Goal: Contribute content: Add original content to the website for others to see

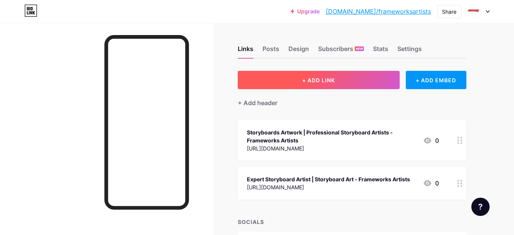
click at [326, 82] on span "+ ADD LINK" at bounding box center [318, 80] width 33 height 6
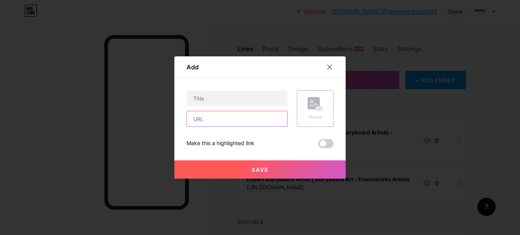
click at [219, 112] on input "text" at bounding box center [237, 118] width 101 height 15
paste input "[URL][DOMAIN_NAME]"
type input "[URL][DOMAIN_NAME]"
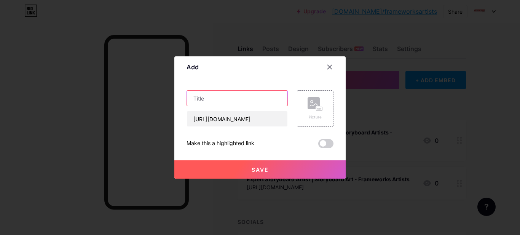
click at [226, 98] on input "text" at bounding box center [237, 98] width 101 height 15
paste input "How Brands Use Storyboards to Create Memorable Commercials"
type input "How Brands Use Storyboards to Create Memorable Commercials"
click at [264, 166] on button "Save" at bounding box center [259, 169] width 171 height 18
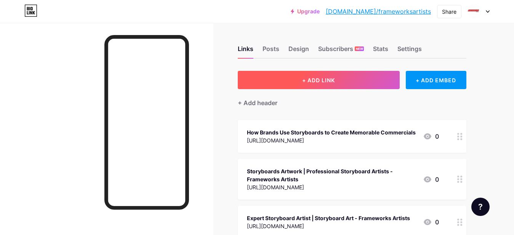
click at [319, 78] on span "+ ADD LINK" at bounding box center [318, 80] width 33 height 6
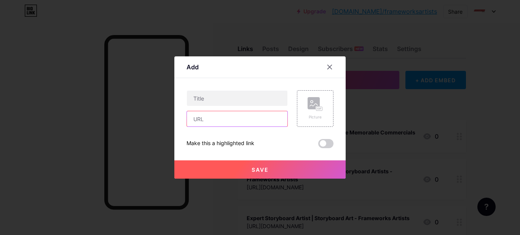
click at [209, 115] on input "text" at bounding box center [237, 118] width 101 height 15
paste input "[URL][DOMAIN_NAME]"
type input "[URL][DOMAIN_NAME]"
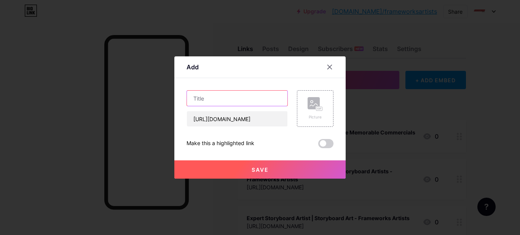
click at [221, 100] on input "text" at bounding box center [237, 98] width 101 height 15
paste input "Sketching the Spotlight: How a Storyboard Illustrator Brings Ideas to Life in F…"
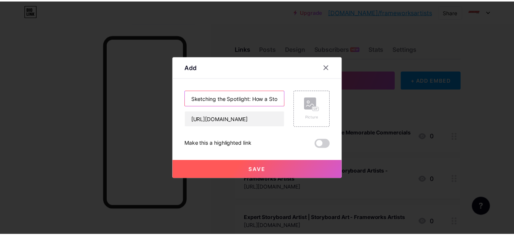
scroll to position [0, 153]
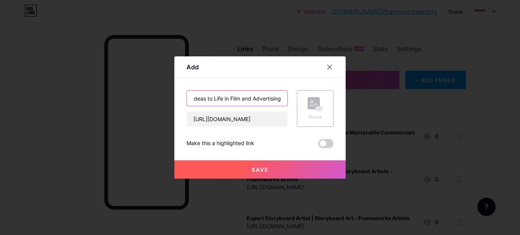
type input "Sketching the Spotlight: How a Storyboard Illustrator Brings Ideas to Life in F…"
click at [287, 173] on button "Save" at bounding box center [259, 169] width 171 height 18
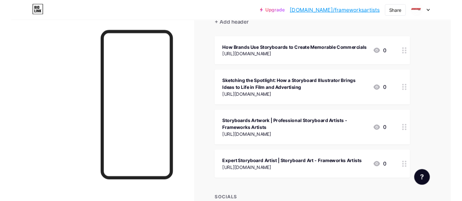
scroll to position [139, 0]
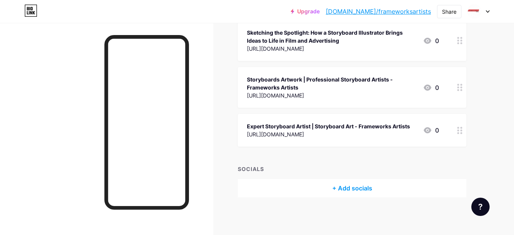
click at [408, 13] on link "[DOMAIN_NAME]/frameworksartists" at bounding box center [378, 11] width 105 height 9
